Goal: Transaction & Acquisition: Purchase product/service

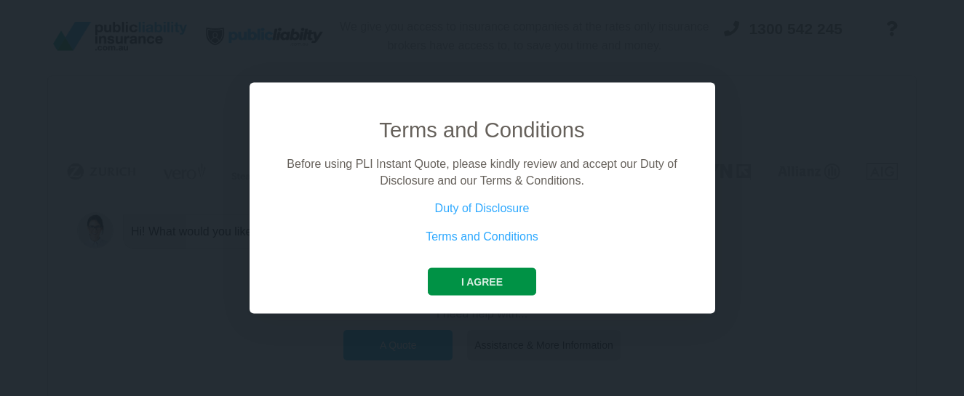
click at [484, 281] on button "I agree" at bounding box center [482, 282] width 108 height 28
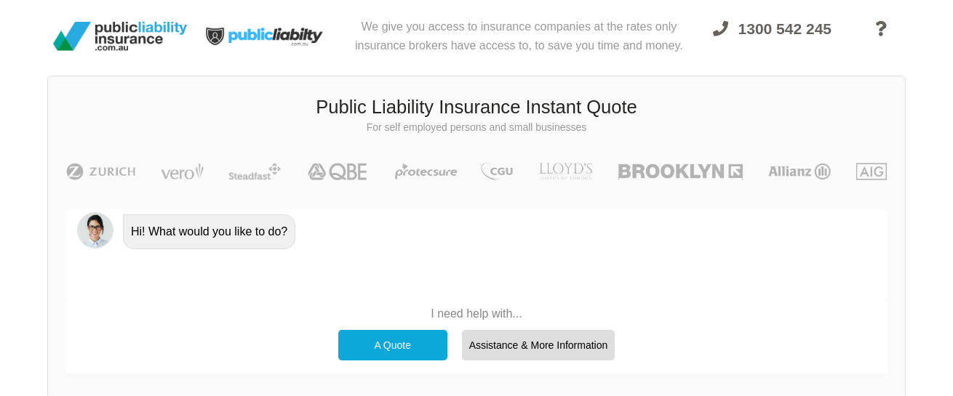
click at [393, 342] on div "A Quote" at bounding box center [392, 345] width 109 height 31
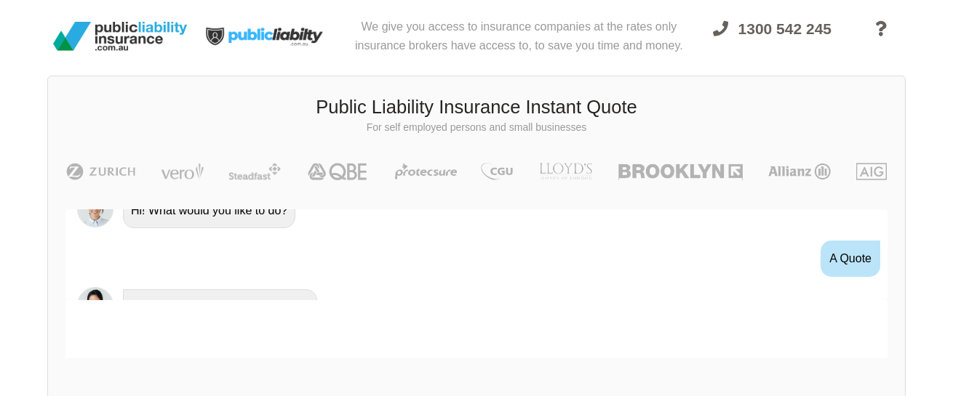
scroll to position [349, 0]
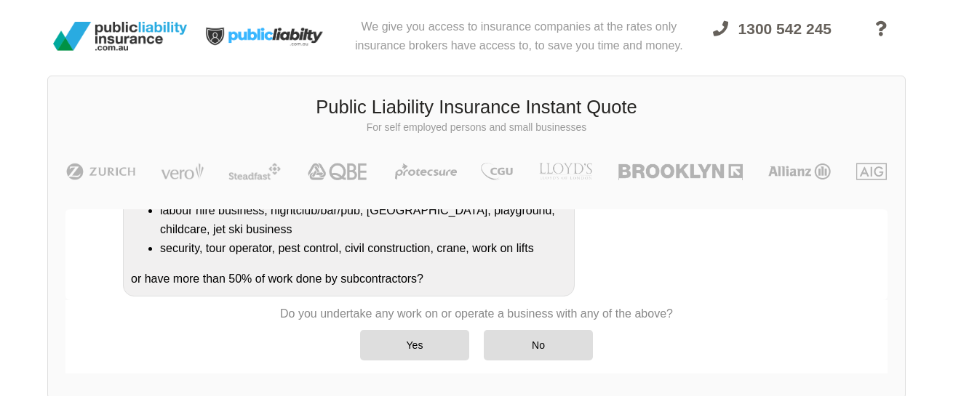
click at [468, 272] on div "Do you undertake any work on or operate a business that is/has a: refineries, c…" at bounding box center [349, 150] width 452 height 292
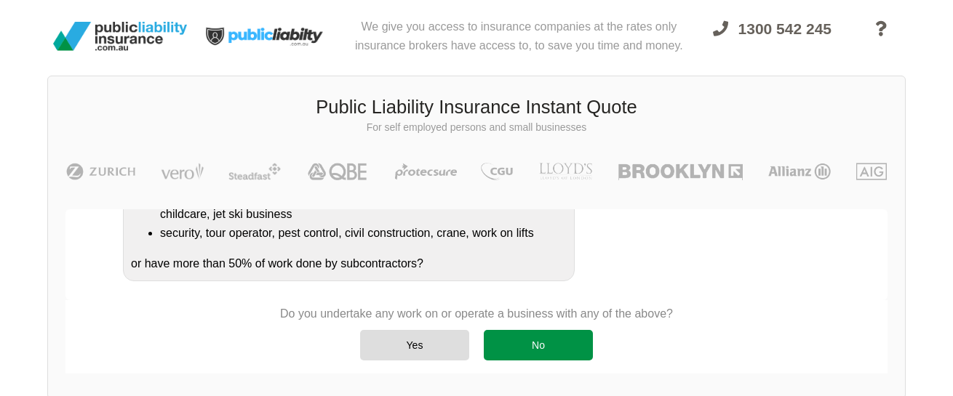
click at [512, 341] on div "No" at bounding box center [538, 345] width 109 height 31
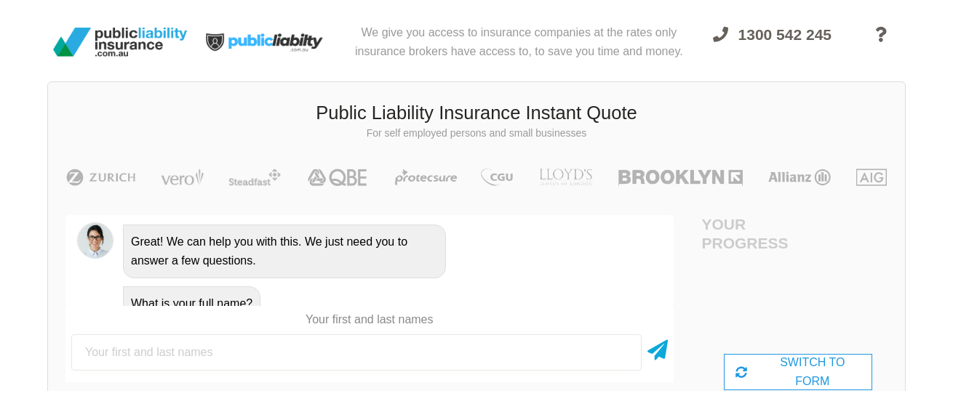
scroll to position [0, 0]
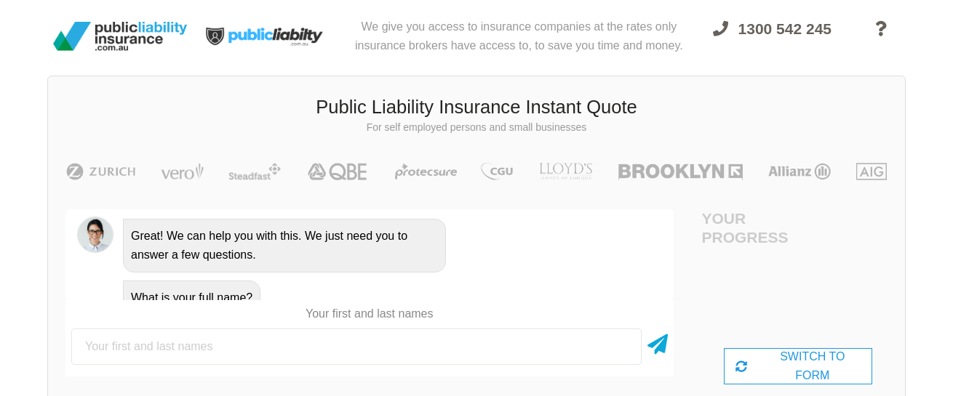
type input "N"
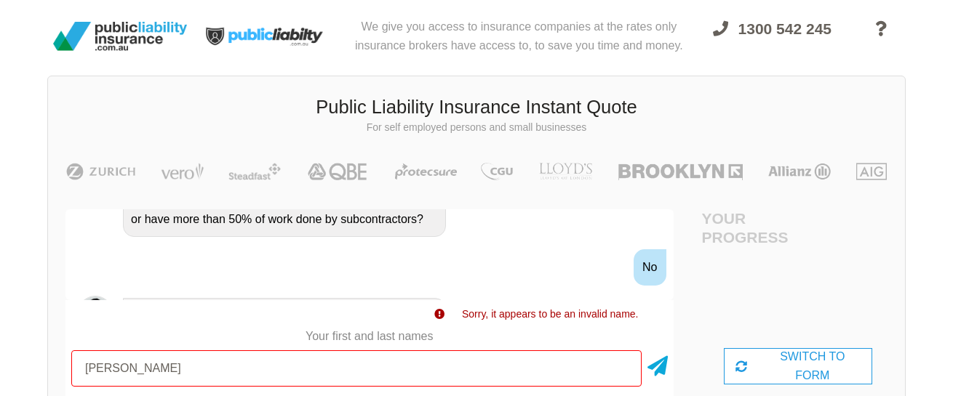
click at [135, 370] on input "[PERSON_NAME]" at bounding box center [356, 369] width 570 height 36
type input "[PERSON_NAME]"
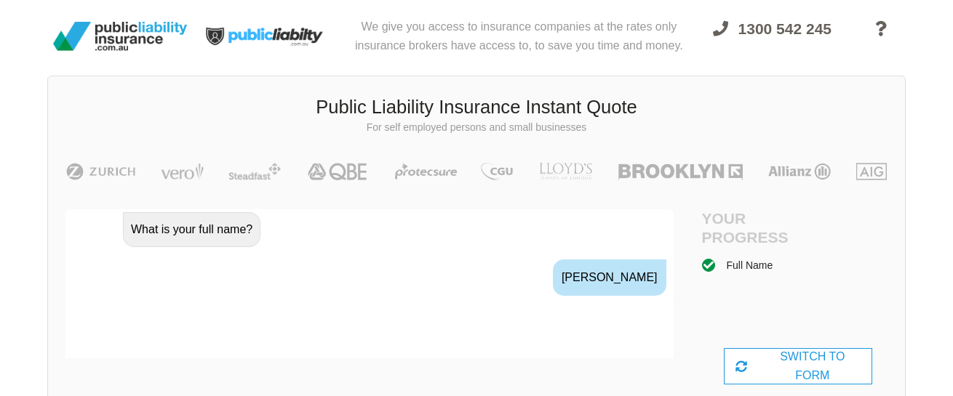
scroll to position [765, 0]
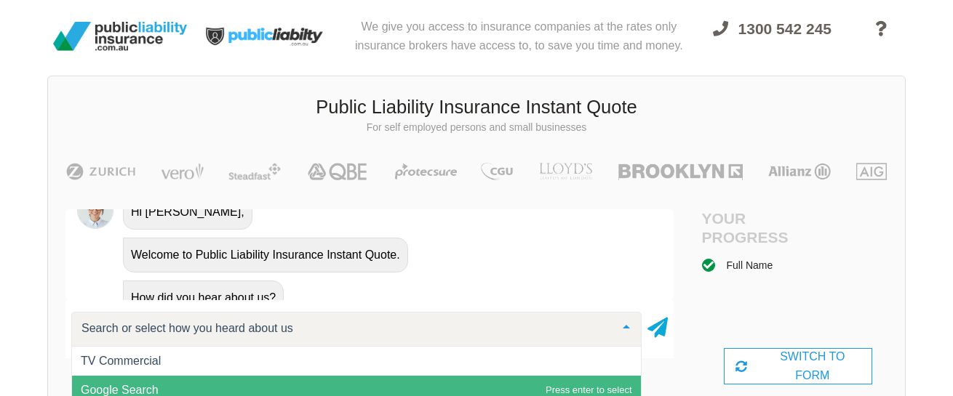
click at [170, 386] on span "Google Search" at bounding box center [356, 390] width 569 height 29
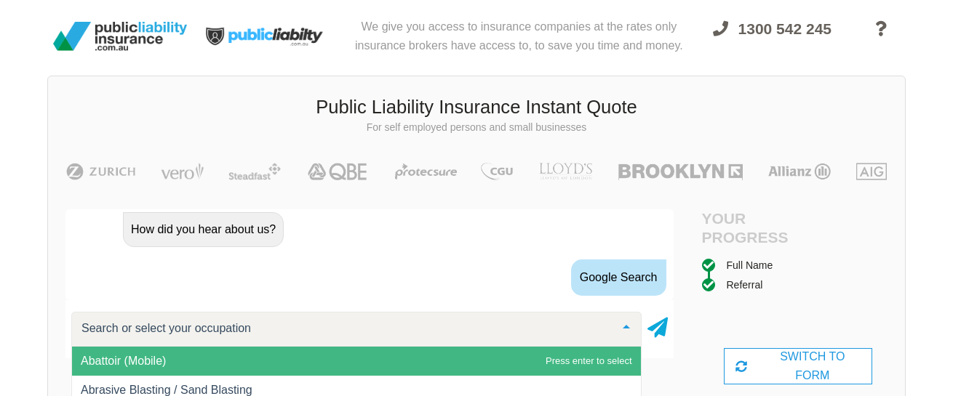
scroll to position [904, 0]
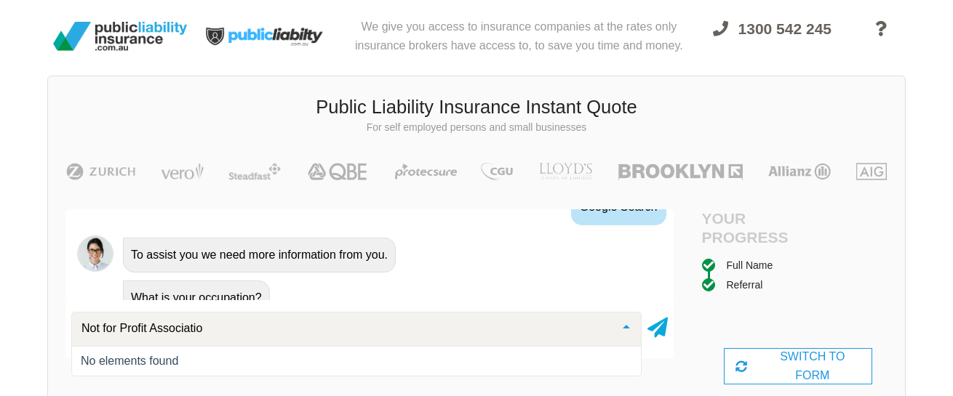
type input "Not for Profit Association"
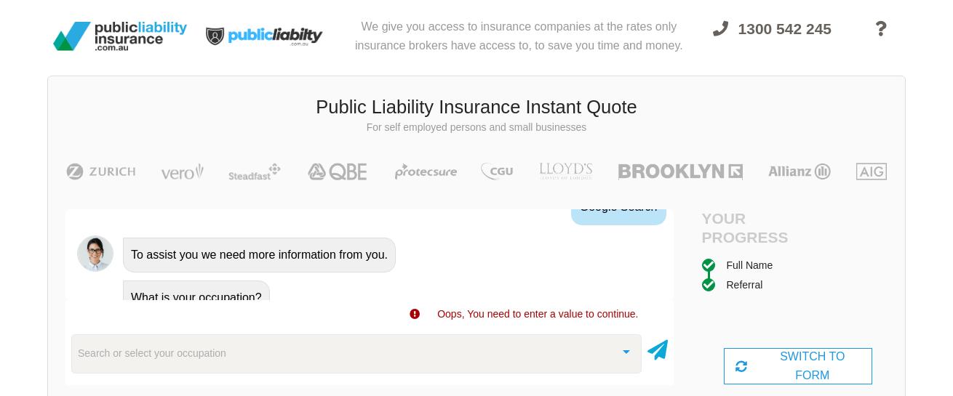
click at [626, 348] on div at bounding box center [626, 350] width 29 height 31
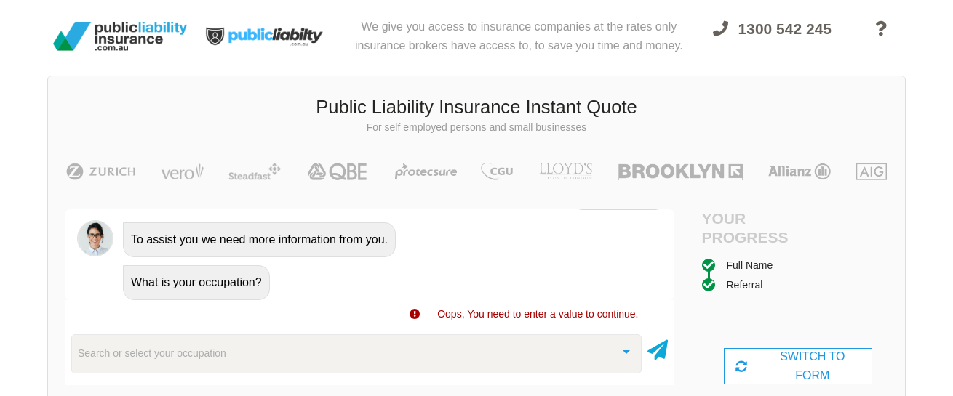
scroll to position [852, 0]
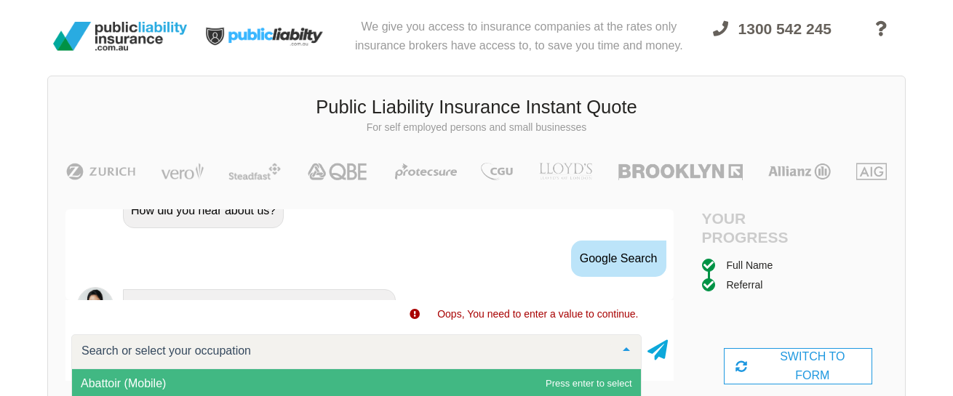
drag, startPoint x: 292, startPoint y: 371, endPoint x: 287, endPoint y: 365, distance: 7.7
click at [287, 365] on div "Abattoir (Mobile) Abrasive Blasting / Sand Blasting Accommodation Accountant / …" at bounding box center [356, 352] width 570 height 35
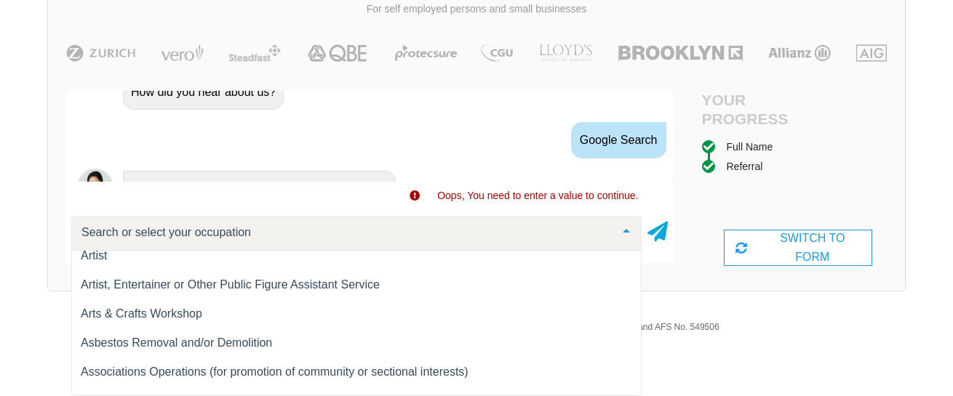
scroll to position [1086, 0]
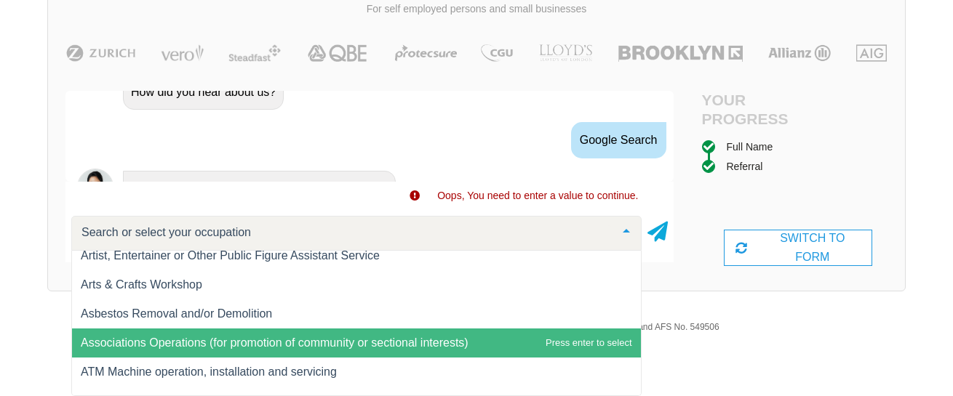
click at [466, 348] on span "Associations Operations (for promotion of community or sectional interests)" at bounding box center [275, 343] width 388 height 12
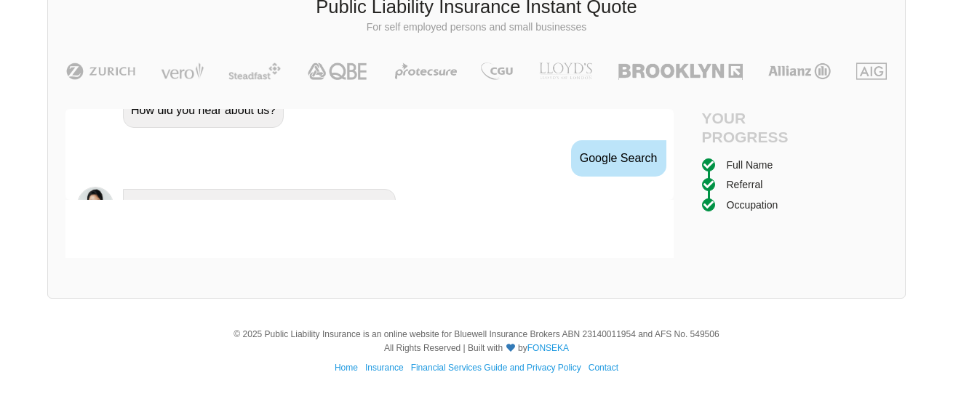
scroll to position [100, 0]
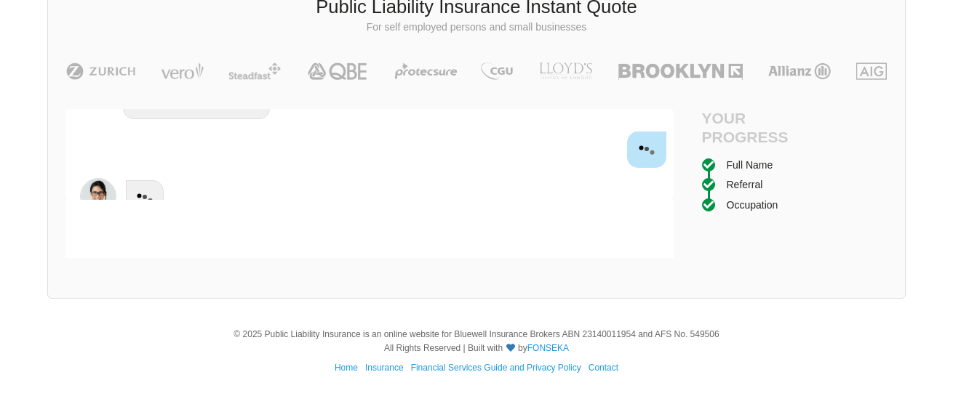
click at [466, 348] on div "© 2025 Public Liability Insurance is an online website for Bluewell Insurance B…" at bounding box center [476, 342] width 953 height 28
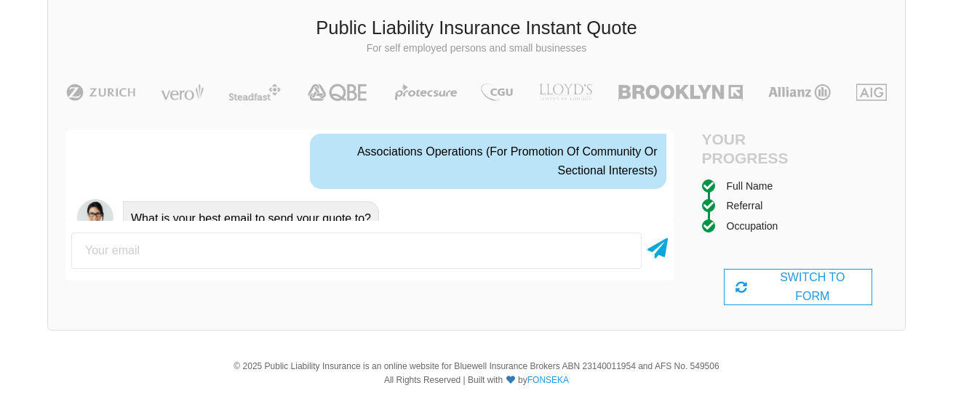
scroll to position [76, 0]
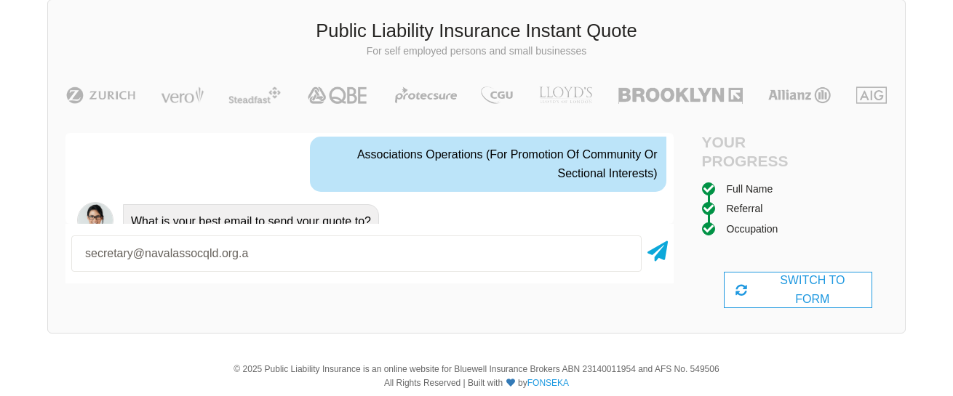
type input "[EMAIL_ADDRESS][DOMAIN_NAME]"
click at [571, 244] on input "[EMAIL_ADDRESS][DOMAIN_NAME]" at bounding box center [356, 254] width 570 height 36
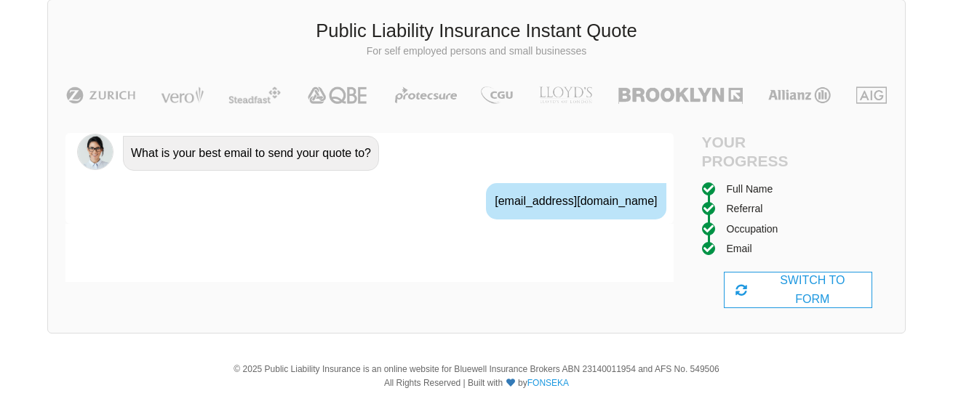
scroll to position [1114, 0]
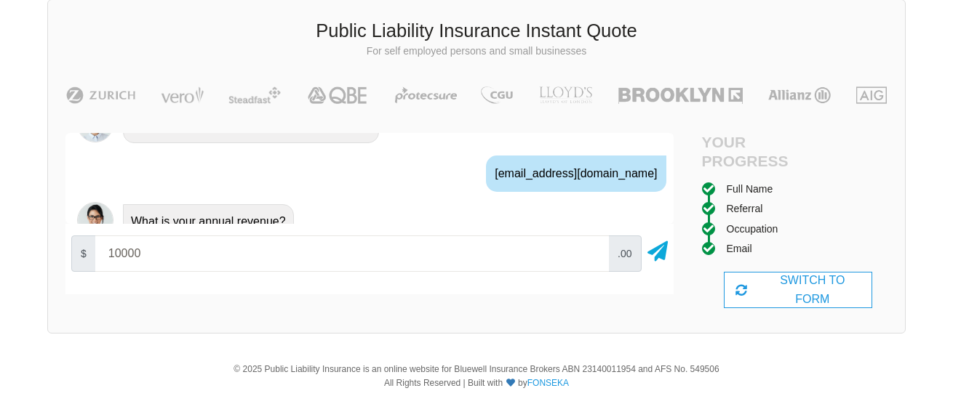
click at [592, 258] on input "10000" at bounding box center [352, 254] width 514 height 36
click at [591, 258] on input "10000" at bounding box center [352, 254] width 514 height 36
click at [592, 251] on input "20000" at bounding box center [352, 254] width 514 height 36
click at [592, 251] on input "30000" at bounding box center [352, 254] width 514 height 36
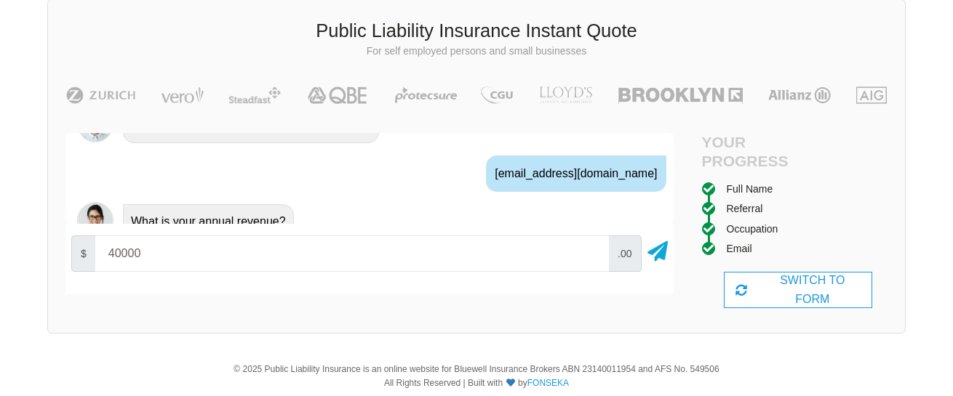
click at [592, 251] on input "40000" at bounding box center [352, 254] width 514 height 36
click at [592, 251] on input "50000" at bounding box center [352, 254] width 514 height 36
click at [592, 251] on input "60000" at bounding box center [352, 254] width 514 height 36
click at [592, 251] on input "70000" at bounding box center [352, 254] width 514 height 36
click at [592, 251] on input "80000" at bounding box center [352, 254] width 514 height 36
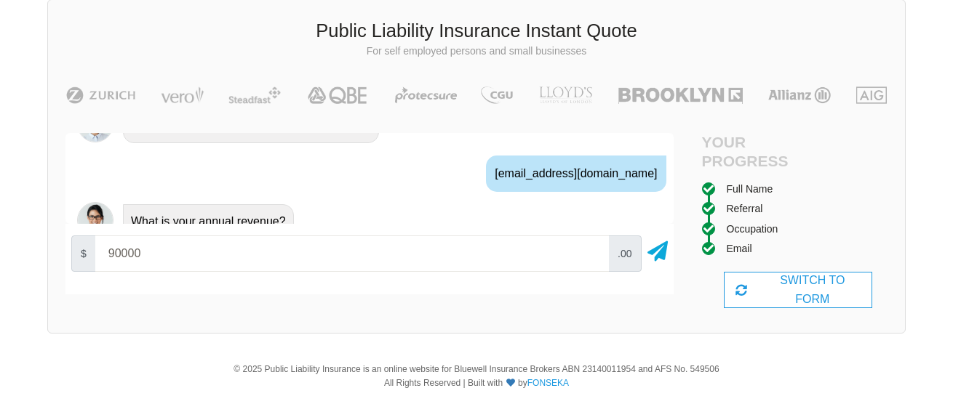
click at [592, 251] on input "90000" at bounding box center [352, 254] width 514 height 36
click at [592, 251] on input "100000" at bounding box center [352, 254] width 514 height 36
click at [592, 251] on input "110000" at bounding box center [352, 254] width 514 height 36
type input "120000"
click at [592, 251] on input "120000" at bounding box center [352, 254] width 514 height 36
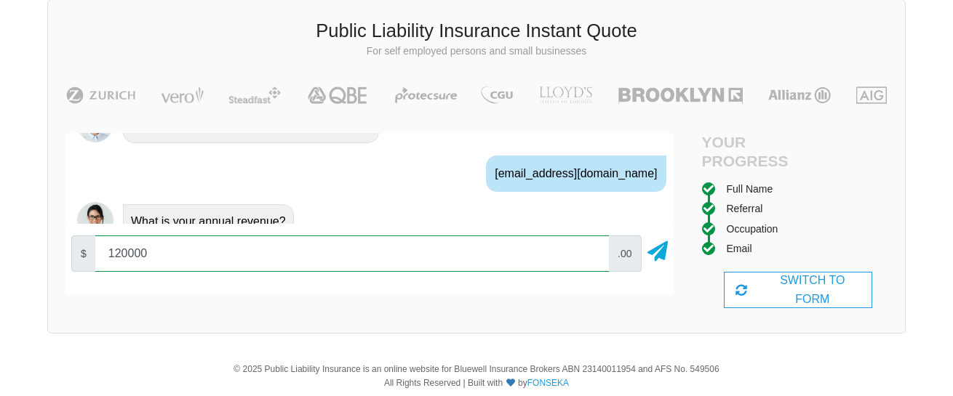
drag, startPoint x: 562, startPoint y: 309, endPoint x: 496, endPoint y: 303, distance: 66.5
click at [496, 303] on div "Hi! What would you like to do? A Quote No problem, we can help with that, Do yo…" at bounding box center [369, 220] width 608 height 175
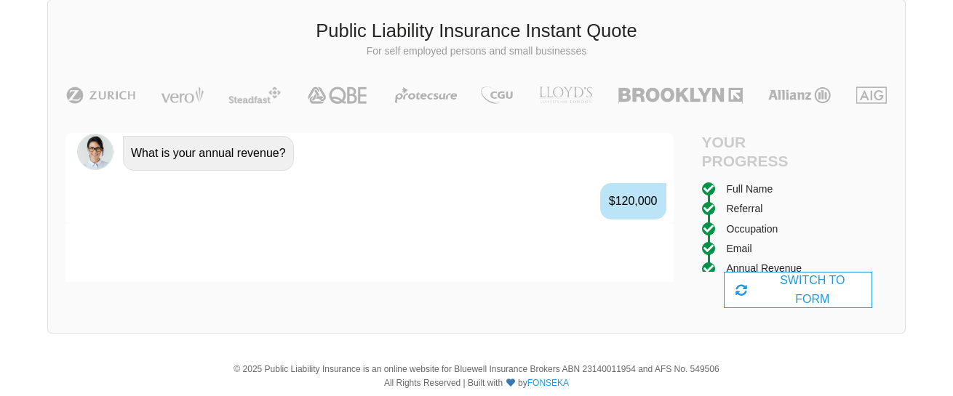
scroll to position [1211, 0]
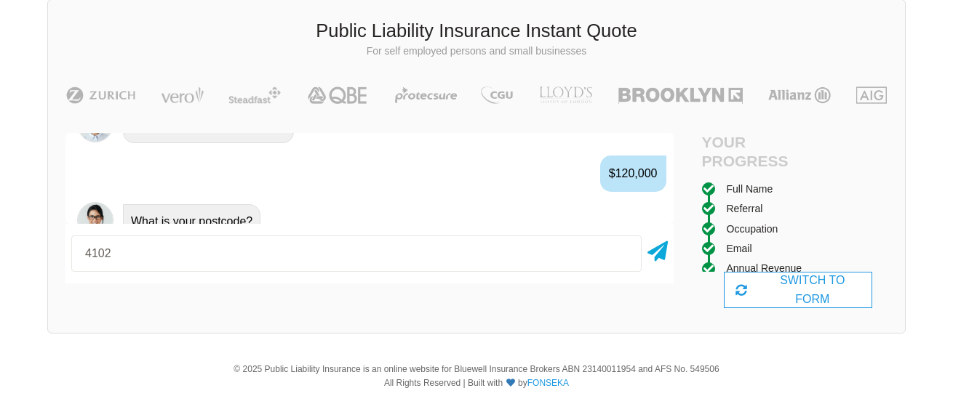
type input "4102"
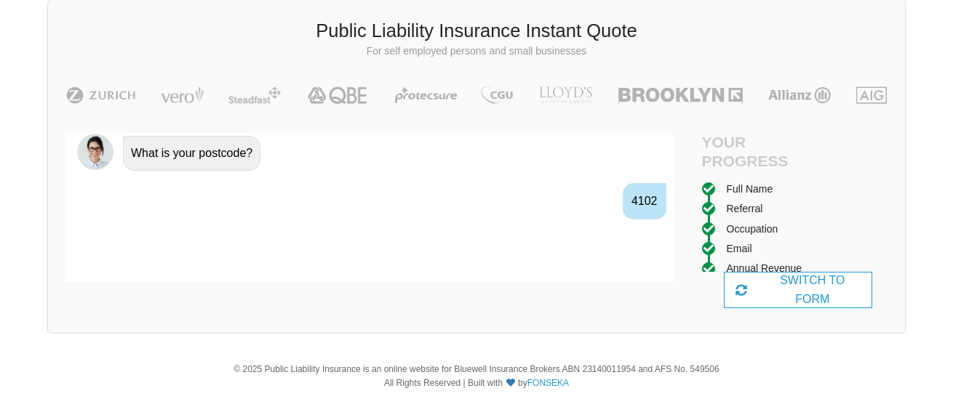
scroll to position [1307, 0]
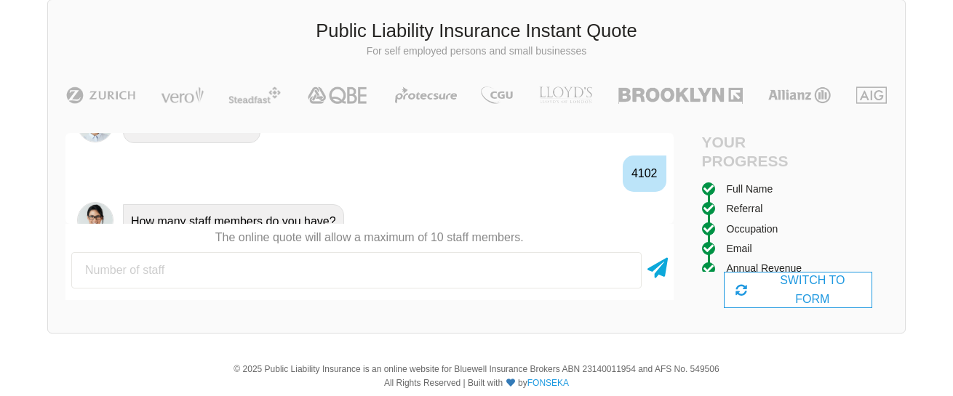
click at [642, 202] on div "How many staff members do you have?" at bounding box center [389, 220] width 545 height 37
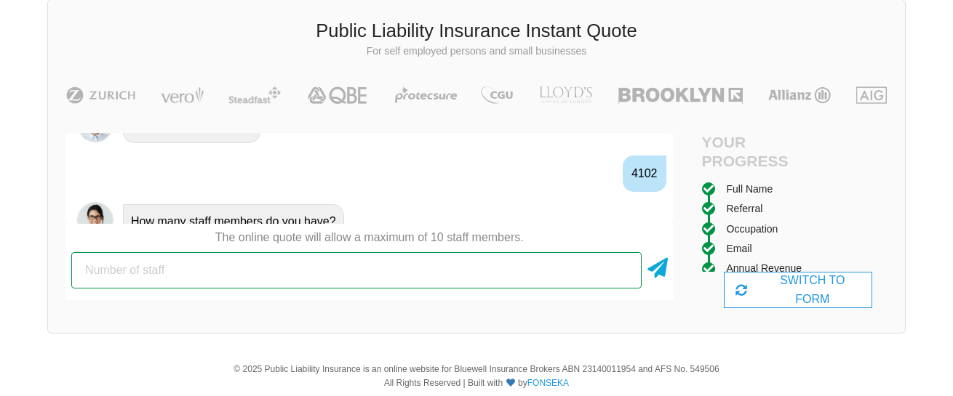
click at [186, 271] on input "number" at bounding box center [356, 270] width 570 height 36
type input "10"
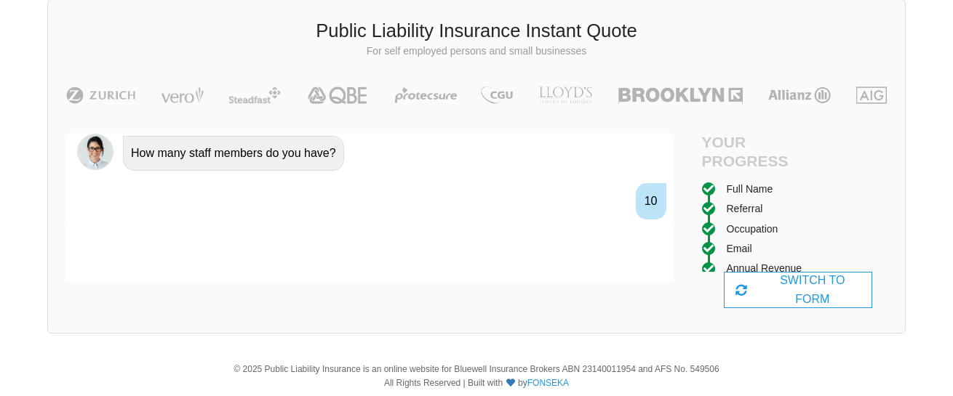
scroll to position [1403, 0]
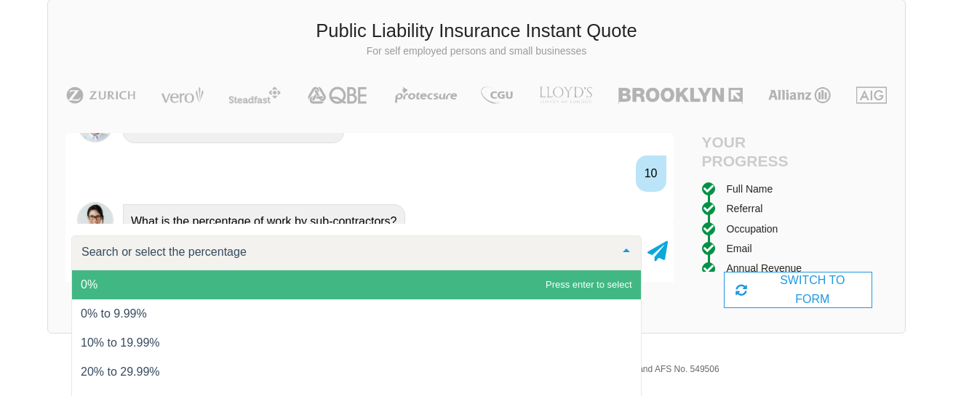
click at [307, 275] on span "0%" at bounding box center [356, 285] width 569 height 29
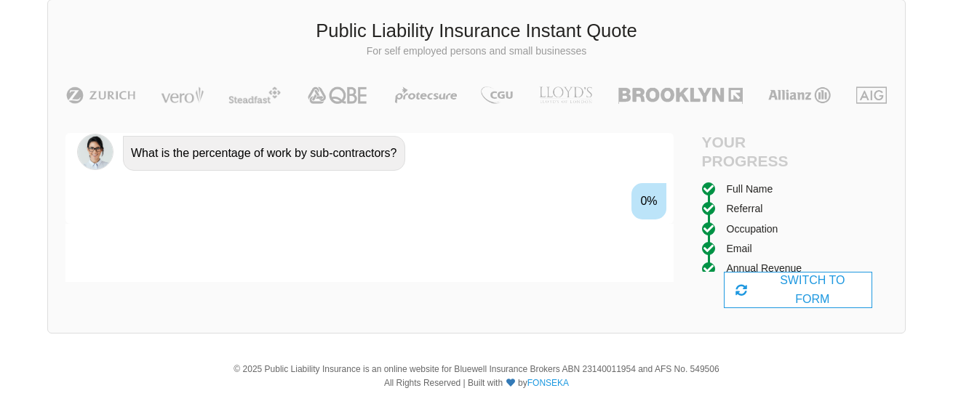
scroll to position [1499, 0]
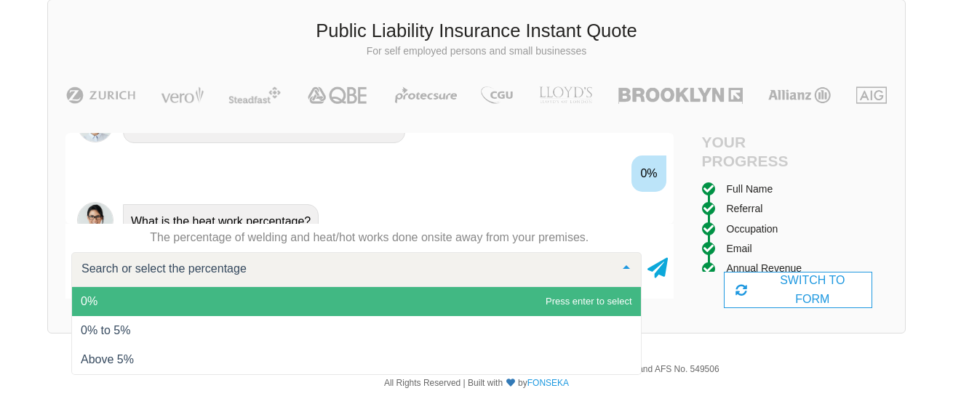
type input "0"
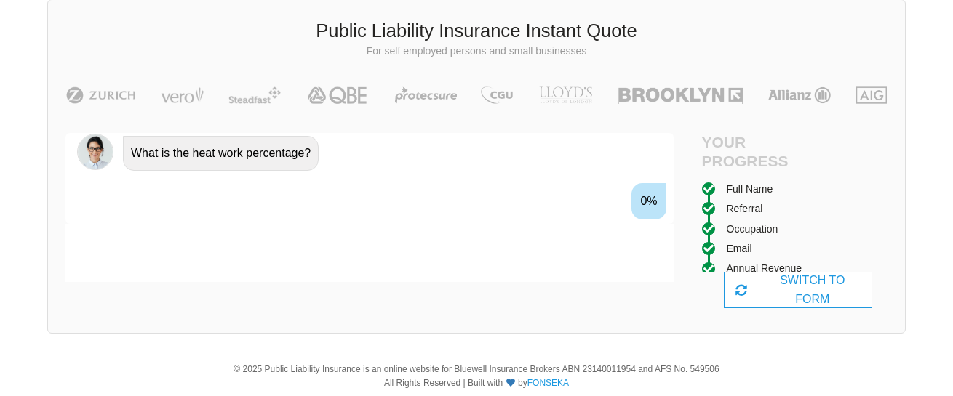
scroll to position [1595, 0]
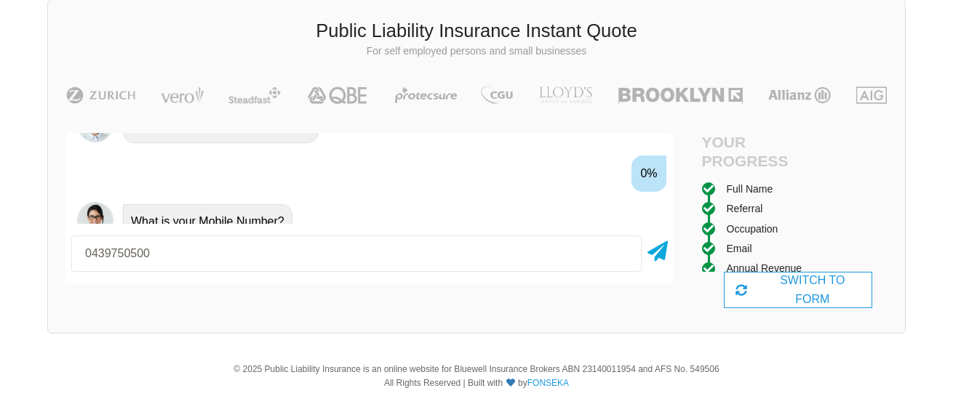
type input "0439750500"
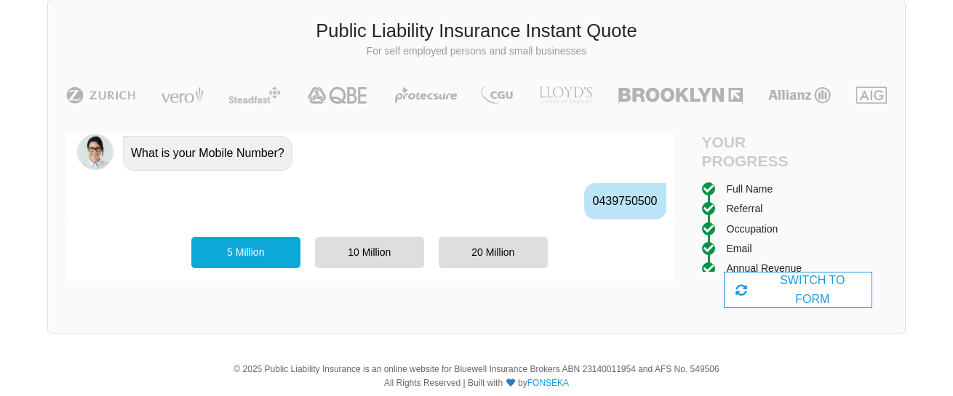
scroll to position [1691, 0]
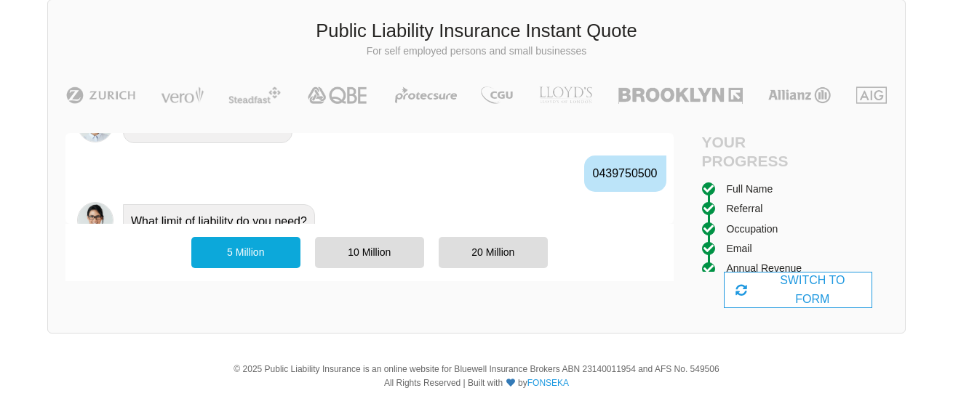
click at [404, 330] on div "Public Liability Insurance Instant Quote For self employed persons and small bu…" at bounding box center [476, 166] width 858 height 335
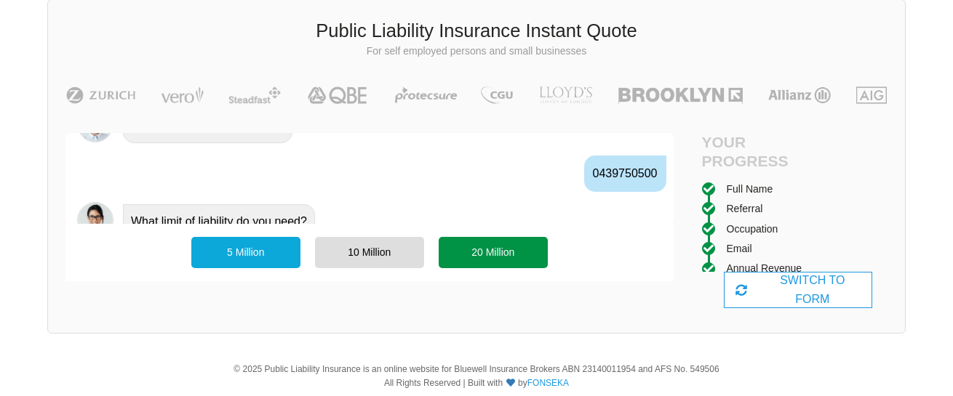
click at [471, 256] on div "20 Million" at bounding box center [493, 252] width 109 height 31
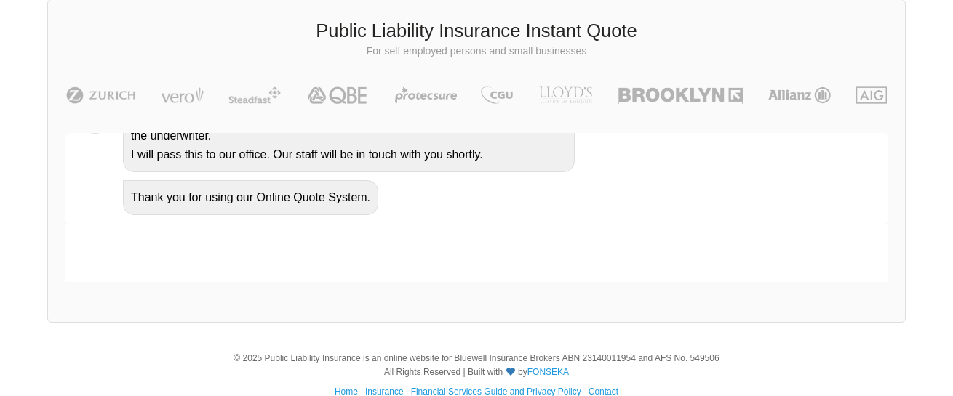
scroll to position [1754, 0]
